Goal: Navigation & Orientation: Find specific page/section

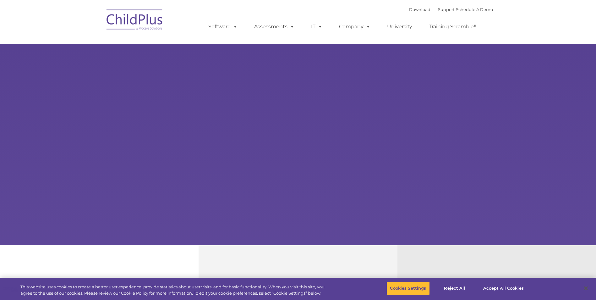
select select "MEDIUM"
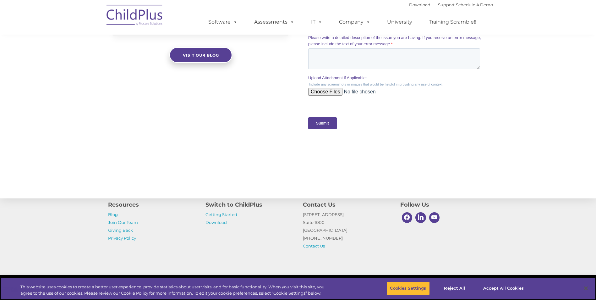
scroll to position [603, 0]
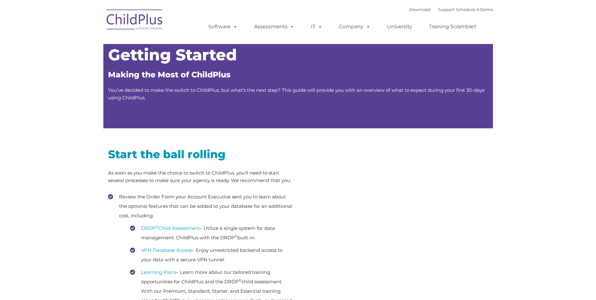
type input ""
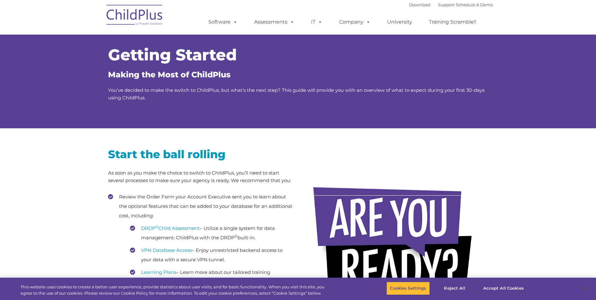
click at [137, 28] on img at bounding box center [134, 15] width 63 height 31
click at [139, 24] on img at bounding box center [134, 15] width 63 height 31
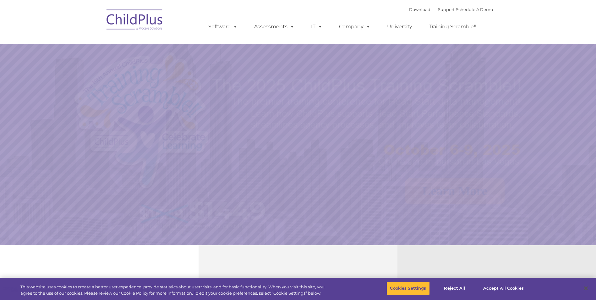
select select "MEDIUM"
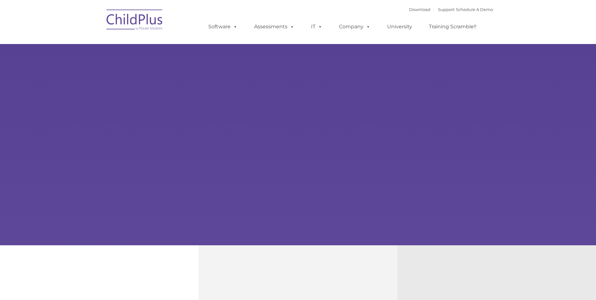
type input ""
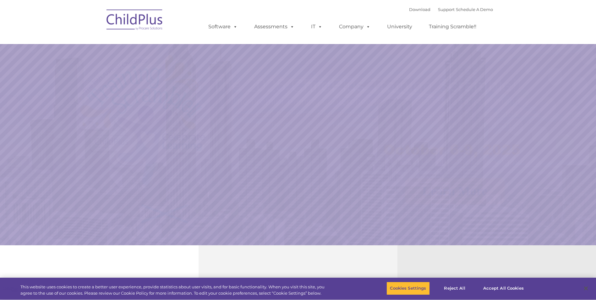
select select "MEDIUM"
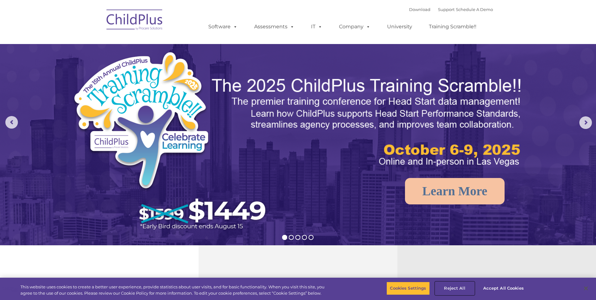
click at [454, 288] on button "Reject All" at bounding box center [454, 288] width 39 height 13
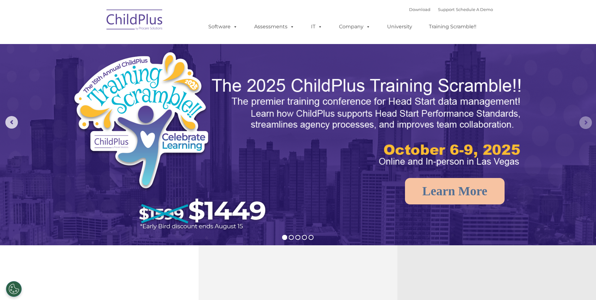
click at [585, 122] on rs-arrow at bounding box center [586, 122] width 13 height 13
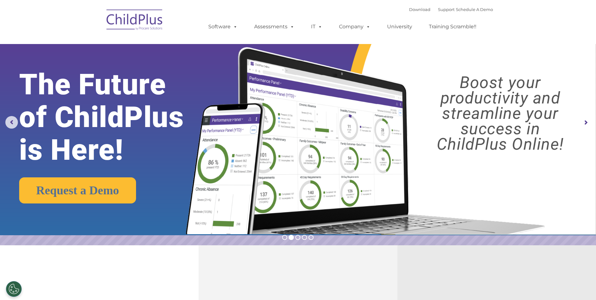
click at [585, 122] on rs-arrow at bounding box center [586, 122] width 13 height 13
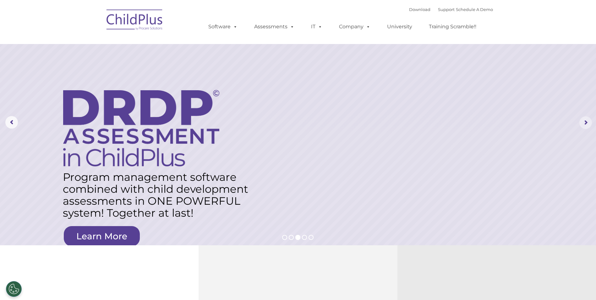
click at [585, 122] on rs-arrow at bounding box center [586, 122] width 13 height 13
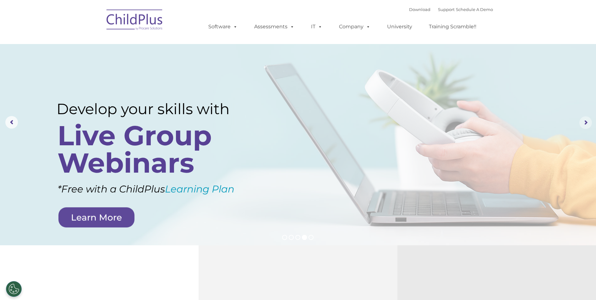
click at [585, 122] on rs-arrow at bounding box center [586, 122] width 13 height 13
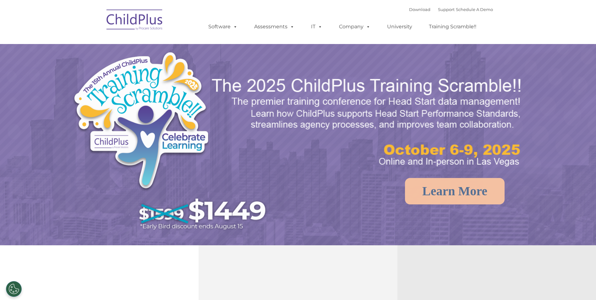
select select "MEDIUM"
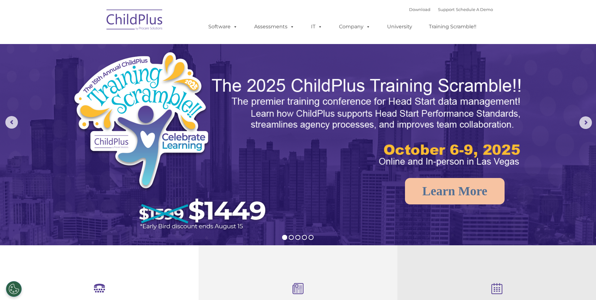
click at [316, 1] on nav "Download Support | Schedule A Demo  MENU MENU Software ChildPlus: The original…" at bounding box center [298, 22] width 596 height 44
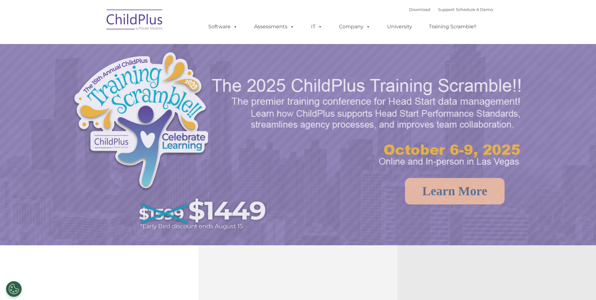
select select "MEDIUM"
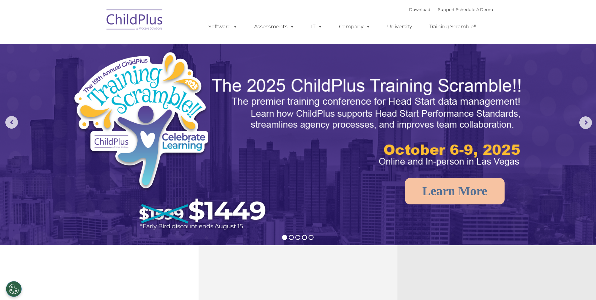
click at [409, 12] on div "Download Support | Schedule A Demo " at bounding box center [451, 9] width 84 height 9
click at [409, 10] on link "Download" at bounding box center [419, 9] width 21 height 5
